Goal: Task Accomplishment & Management: Manage account settings

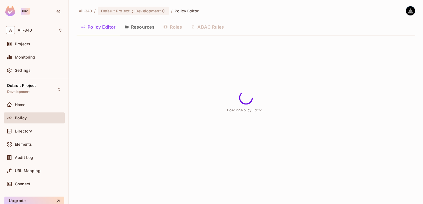
click at [207, 128] on div "Ali-340 / Default Project : Development / Policy Editor Policy Editor Resources…" at bounding box center [246, 102] width 354 height 204
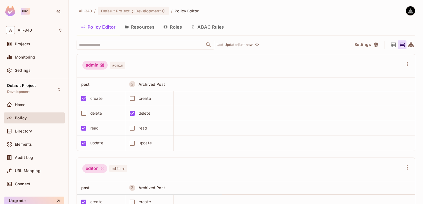
drag, startPoint x: 207, startPoint y: 128, endPoint x: 174, endPoint y: 130, distance: 33.4
click at [174, 130] on td at bounding box center [294, 128] width 241 height 15
click at [390, 43] on icon at bounding box center [393, 45] width 7 height 7
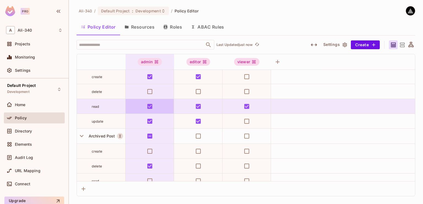
scroll to position [37, 0]
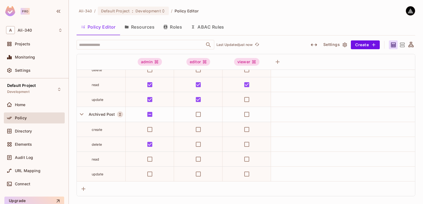
click at [405, 45] on div at bounding box center [401, 44] width 9 height 9
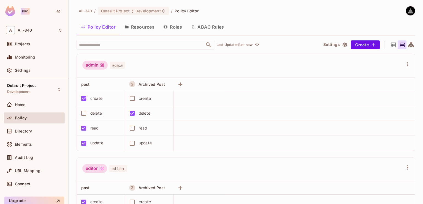
click at [408, 45] on icon at bounding box center [410, 44] width 5 height 5
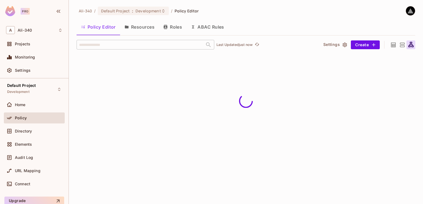
click at [150, 29] on button "Resources" at bounding box center [139, 27] width 39 height 14
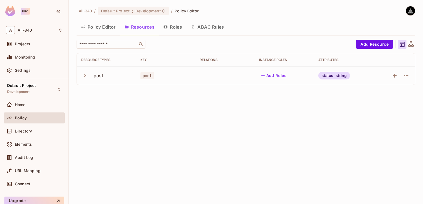
click at [93, 26] on button "Policy Editor" at bounding box center [97, 27] width 43 height 14
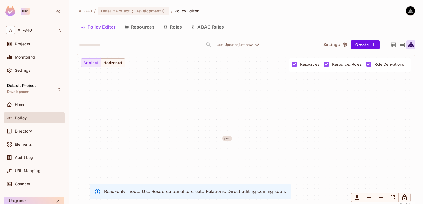
click at [398, 45] on icon at bounding box center [401, 45] width 7 height 7
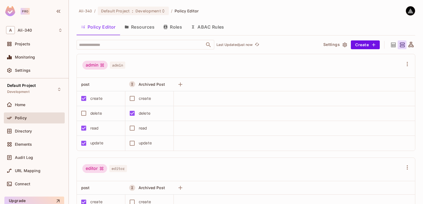
click at [159, 68] on div "admin admin" at bounding box center [242, 66] width 320 height 10
click at [150, 24] on button "Resources" at bounding box center [139, 27] width 39 height 14
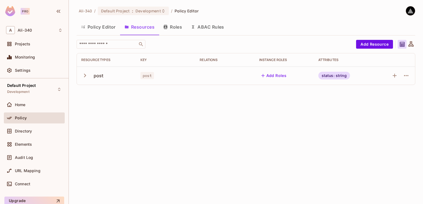
drag, startPoint x: 182, startPoint y: 124, endPoint x: 315, endPoint y: 86, distance: 138.3
click at [185, 123] on div "Ali-340 / Default Project : Development / Policy Editor Policy Editor Resources…" at bounding box center [246, 102] width 354 height 204
click at [384, 48] on button "Add Resource" at bounding box center [374, 44] width 37 height 9
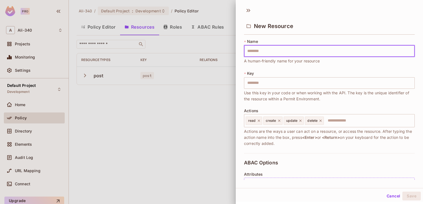
type input "*"
type input "**"
type input "****"
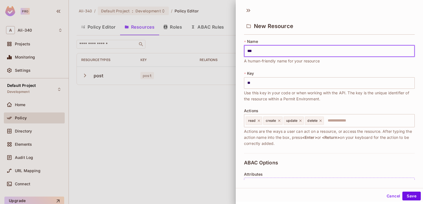
type input "****"
type input "*****"
type input "******"
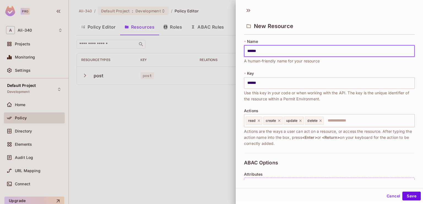
type input "*******"
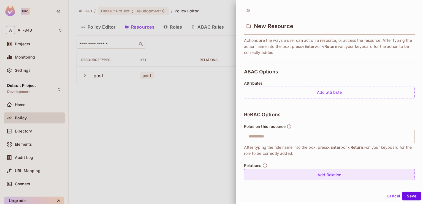
scroll to position [98, 0]
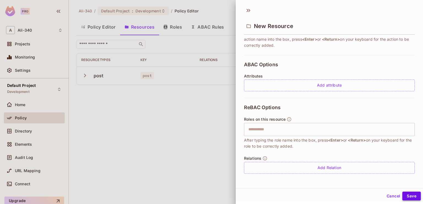
type input "*******"
click at [403, 197] on button "Save" at bounding box center [411, 196] width 18 height 9
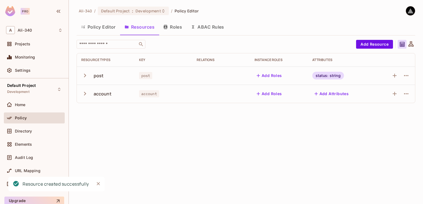
click at [87, 26] on button "Policy Editor" at bounding box center [97, 27] width 43 height 14
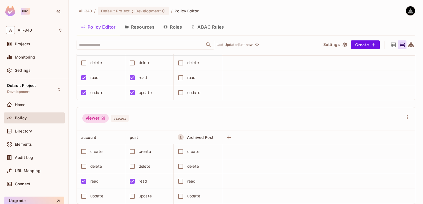
scroll to position [166, 0]
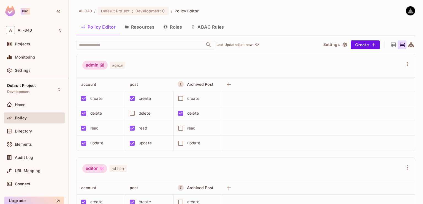
click at [169, 25] on button "Roles" at bounding box center [173, 27] width 28 height 14
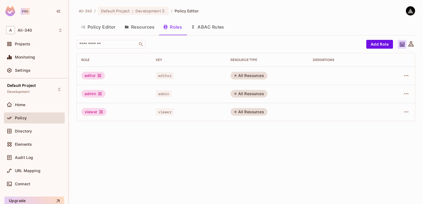
click at [96, 29] on button "Policy Editor" at bounding box center [97, 27] width 43 height 14
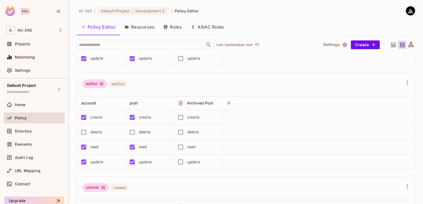
scroll to position [1, 0]
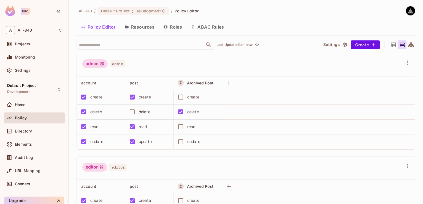
click at [143, 25] on button "Resources" at bounding box center [139, 27] width 39 height 14
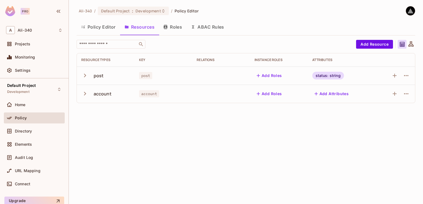
click at [102, 95] on div "account" at bounding box center [103, 94] width 18 height 6
click at [162, 97] on td "account" at bounding box center [164, 94] width 58 height 18
click at [402, 94] on button "button" at bounding box center [405, 93] width 9 height 9
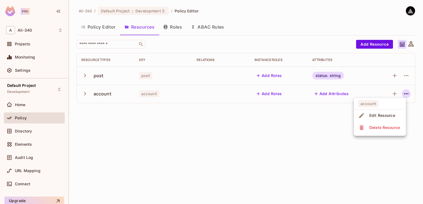
click at [384, 116] on div "Edit Resource" at bounding box center [382, 116] width 26 height 6
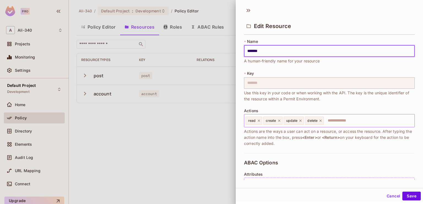
click at [333, 120] on input "text" at bounding box center [368, 120] width 88 height 11
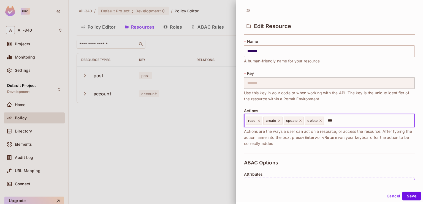
type input "****"
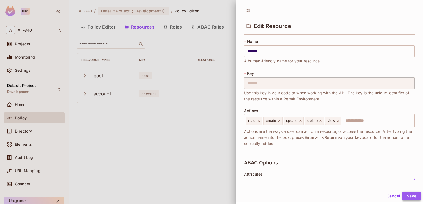
click at [408, 193] on button "Save" at bounding box center [411, 196] width 18 height 9
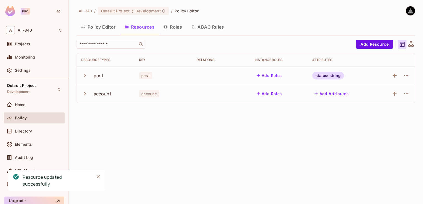
click at [90, 32] on button "Policy Editor" at bounding box center [97, 27] width 43 height 14
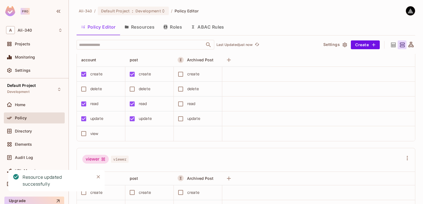
scroll to position [211, 0]
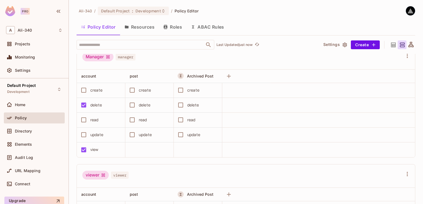
scroll to position [248, 0]
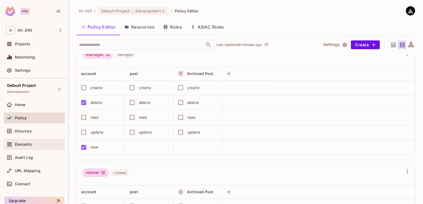
click at [32, 144] on span "Elements" at bounding box center [23, 144] width 17 height 4
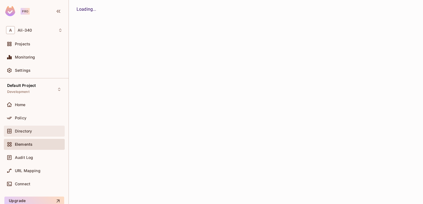
click at [26, 127] on div "Directory" at bounding box center [34, 131] width 61 height 11
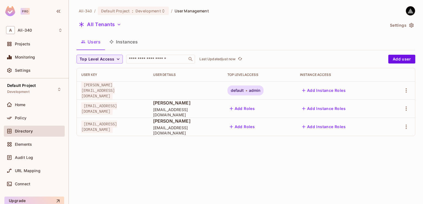
click at [227, 162] on div "Ali-340 / Default Project : Development / User Management All Tenants Settings …" at bounding box center [246, 102] width 354 height 204
click at [95, 23] on button "All Tenants" at bounding box center [99, 24] width 47 height 9
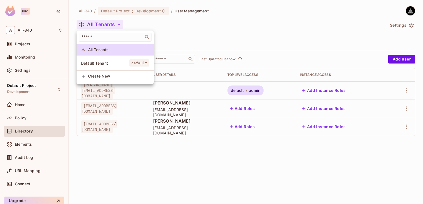
click at [97, 63] on span "Default Tenant" at bounding box center [105, 63] width 48 height 5
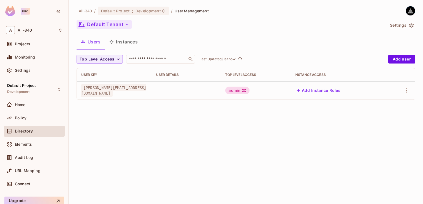
click at [120, 25] on button "Default Tenant" at bounding box center [103, 24] width 55 height 9
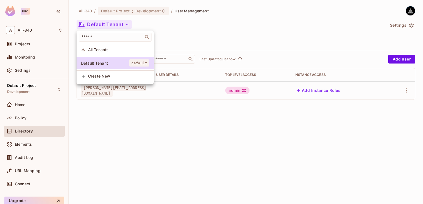
click at [108, 50] on span "All Tenants" at bounding box center [118, 49] width 61 height 5
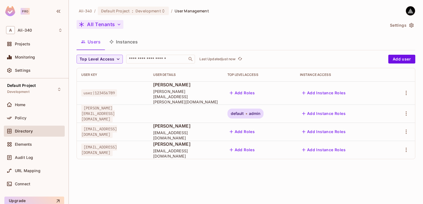
click at [110, 22] on button "All Tenants" at bounding box center [99, 24] width 47 height 9
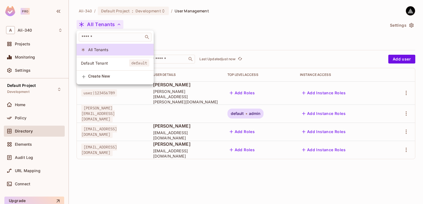
click at [105, 61] on span "Default Tenant" at bounding box center [105, 63] width 48 height 5
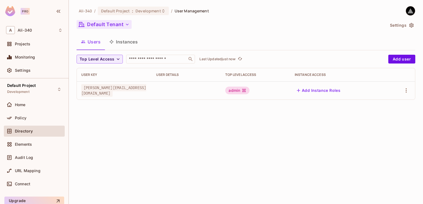
click at [113, 23] on button "Default Tenant" at bounding box center [103, 24] width 55 height 9
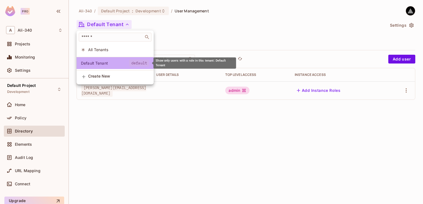
drag, startPoint x: 126, startPoint y: 61, endPoint x: 138, endPoint y: 63, distance: 11.9
click at [138, 63] on span "default" at bounding box center [139, 62] width 20 height 7
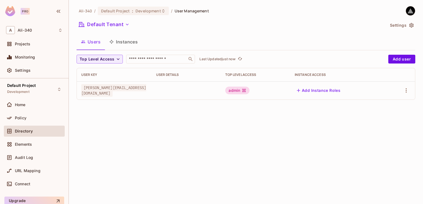
click at [185, 37] on div "Users Instances" at bounding box center [245, 42] width 338 height 14
click at [157, 154] on div "Ali-340 / Default Project : Development / User Management Default Tenant Settin…" at bounding box center [246, 102] width 354 height 204
click at [182, 142] on div "Ali-340 / Default Project : Development / User Management Default Tenant Settin…" at bounding box center [246, 102] width 354 height 204
click at [116, 23] on button "Default Tenant" at bounding box center [103, 24] width 55 height 9
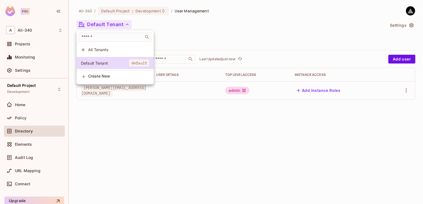
click at [102, 52] on span "All Tenants" at bounding box center [118, 49] width 61 height 5
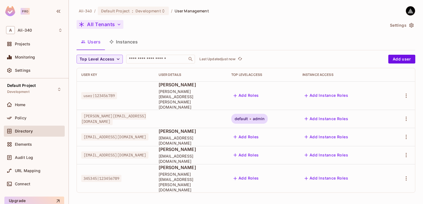
click at [115, 28] on button "All Tenants" at bounding box center [99, 24] width 47 height 9
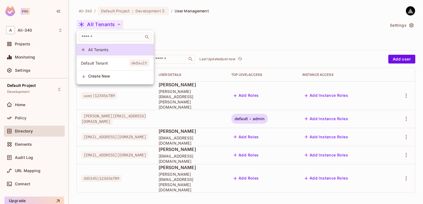
click at [105, 61] on span "Default Tenant" at bounding box center [105, 63] width 48 height 5
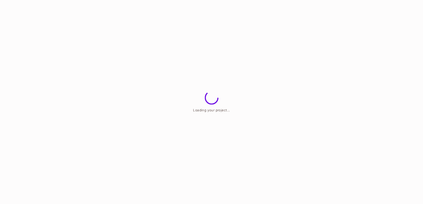
click at [202, 0] on html "Loading your project..." at bounding box center [211, 0] width 423 height 0
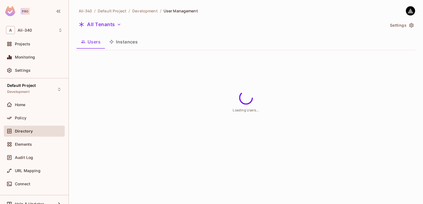
click at [175, 165] on div "[PERSON_NAME]-340 / Default Project / Development / User Management All Tenants…" at bounding box center [246, 102] width 354 height 204
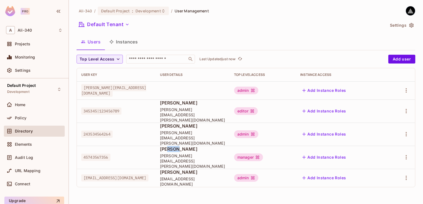
drag, startPoint x: 181, startPoint y: 140, endPoint x: 171, endPoint y: 141, distance: 9.7
click at [171, 146] on span "[PERSON_NAME]" at bounding box center [192, 149] width 65 height 6
drag, startPoint x: 170, startPoint y: 159, endPoint x: 179, endPoint y: 158, distance: 8.8
click at [179, 169] on span "[PERSON_NAME]" at bounding box center [192, 172] width 65 height 6
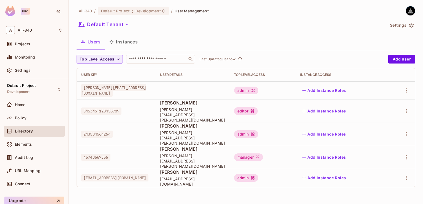
click at [222, 188] on div "[PERSON_NAME]-340 / Default Project : Development / User Management Default Ten…" at bounding box center [246, 102] width 354 height 204
